Goal: Task Accomplishment & Management: Use online tool/utility

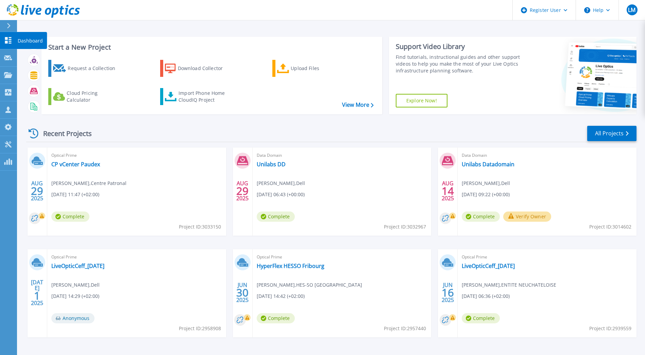
click at [4, 41] on link "Dashboard Dashboard" at bounding box center [8, 40] width 17 height 17
click at [18, 58] on p "Request Capture" at bounding box center [37, 58] width 38 height 18
